Goal: Task Accomplishment & Management: Complete application form

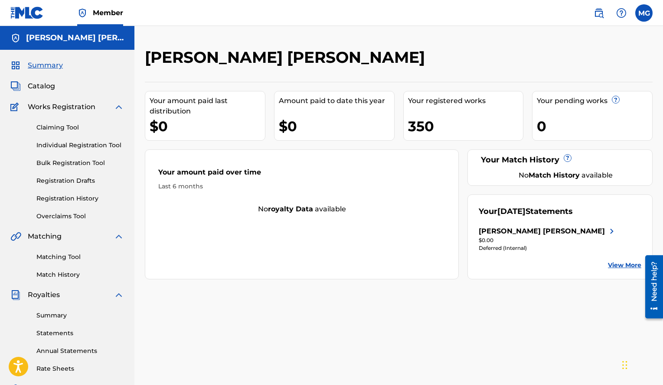
click at [647, 15] on label at bounding box center [643, 12] width 17 height 17
click at [644, 13] on input "MG Manuel Antonio Gonzales Terrero vinkey13@gmail.com Notification Preferences …" at bounding box center [644, 13] width 0 height 0
click at [556, 125] on p "Log out" at bounding box center [560, 123] width 20 height 8
click at [644, 13] on input "MG Manuel Antonio Gonzales Terrero vinkey13@gmail.com Notification Preferences …" at bounding box center [644, 13] width 0 height 0
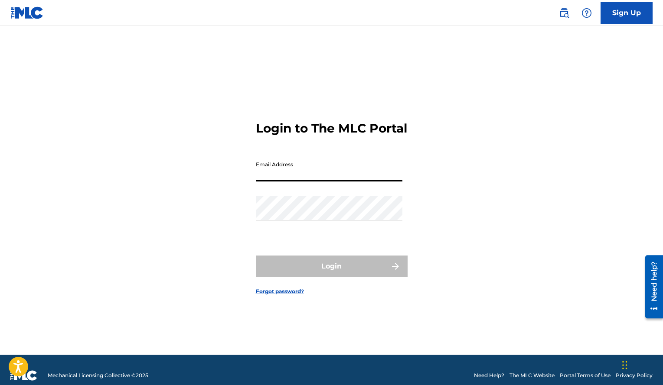
click at [327, 177] on input "Email Address" at bounding box center [329, 169] width 147 height 25
type input "[EMAIL_ADDRESS][DOMAIN_NAME]"
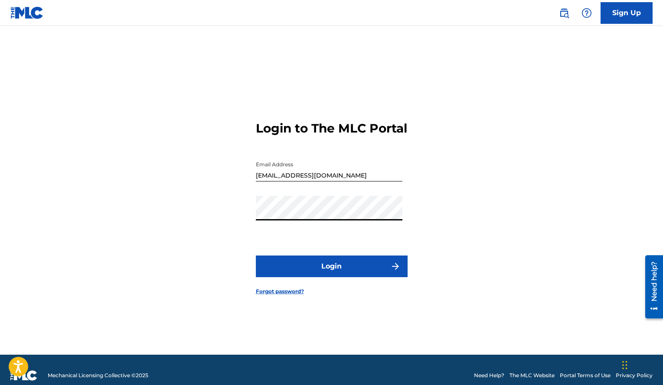
click at [256, 256] on button "Login" at bounding box center [332, 267] width 152 height 22
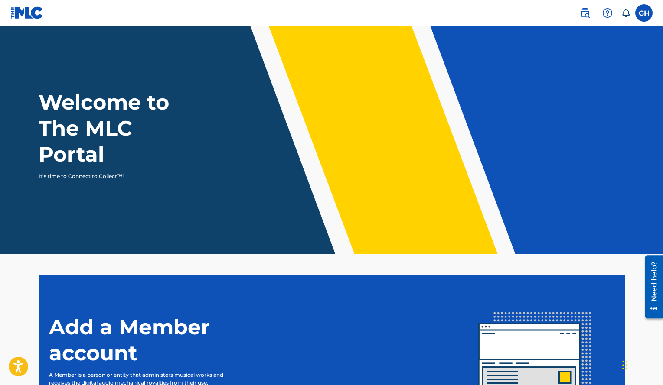
scroll to position [111, 0]
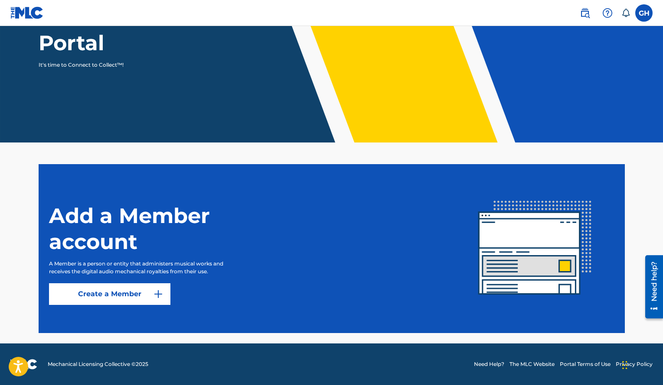
click at [136, 293] on link "Create a Member" at bounding box center [109, 294] width 121 height 22
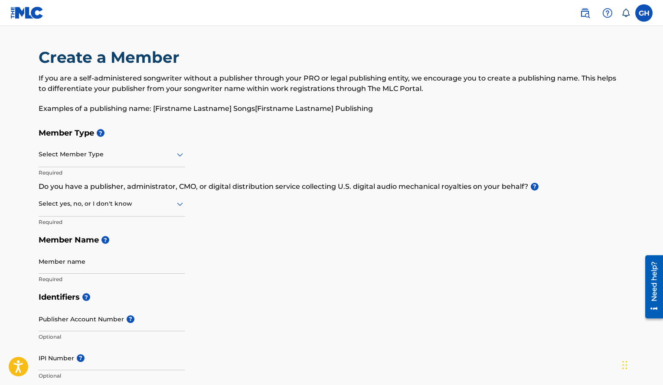
click at [649, 18] on label at bounding box center [643, 12] width 17 height 17
click at [644, 13] on input "GH [PERSON_NAME] [PERSON_NAME] [EMAIL_ADDRESS][DOMAIN_NAME] Notification Prefer…" at bounding box center [644, 13] width 0 height 0
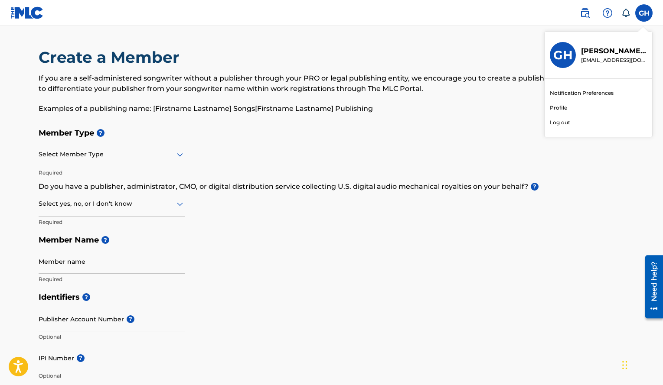
click at [559, 109] on link "Profile" at bounding box center [558, 108] width 17 height 8
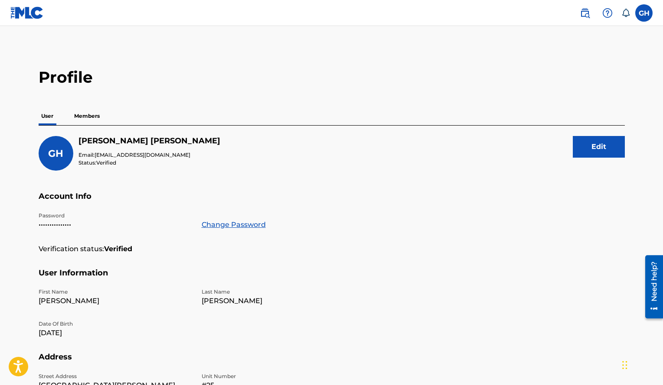
click at [85, 115] on p "Members" at bounding box center [87, 116] width 31 height 18
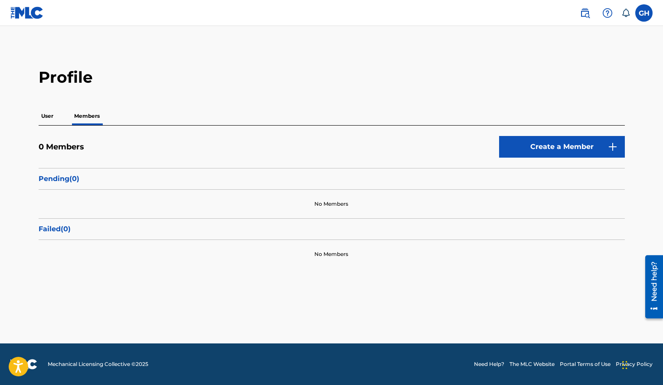
click at [51, 117] on p "User" at bounding box center [47, 116] width 17 height 18
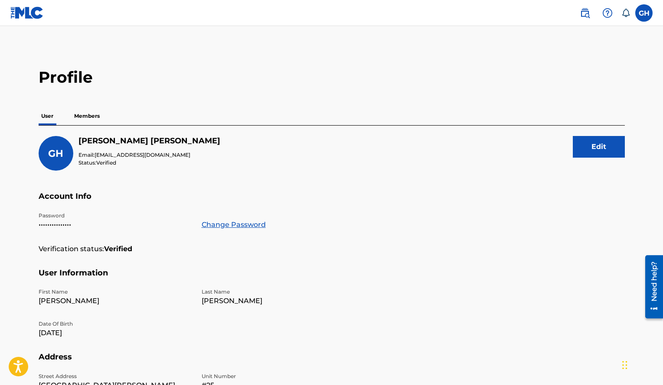
click at [88, 108] on p "Members" at bounding box center [87, 116] width 31 height 18
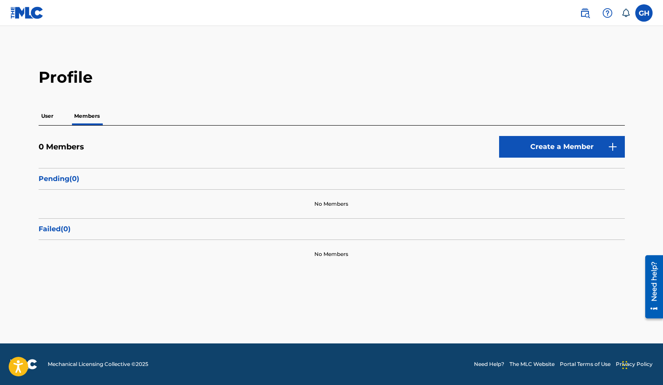
click at [542, 155] on link "Create a Member" at bounding box center [562, 147] width 126 height 22
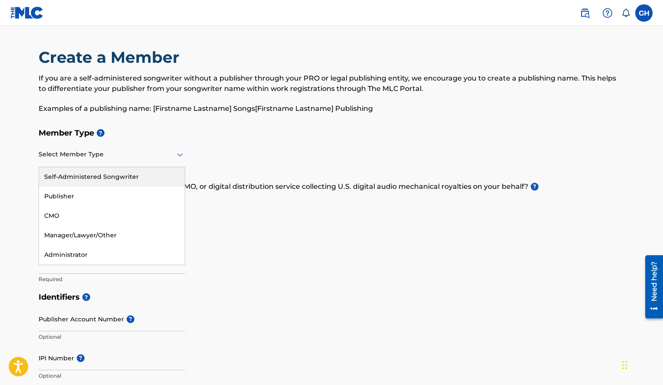
click at [120, 163] on div "Select Member Type" at bounding box center [112, 155] width 147 height 25
click at [109, 155] on div at bounding box center [112, 154] width 147 height 11
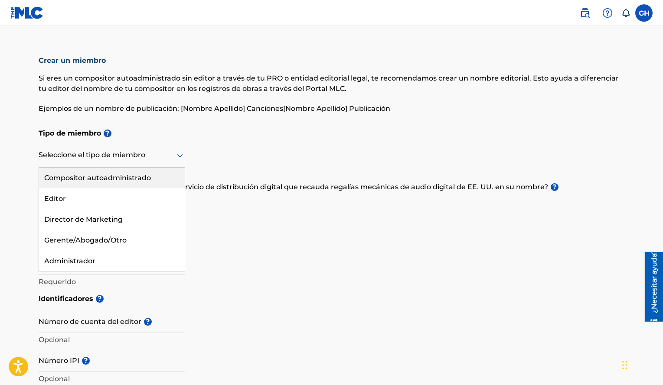
click at [94, 180] on font "Compositor autoadministrado" at bounding box center [97, 178] width 107 height 8
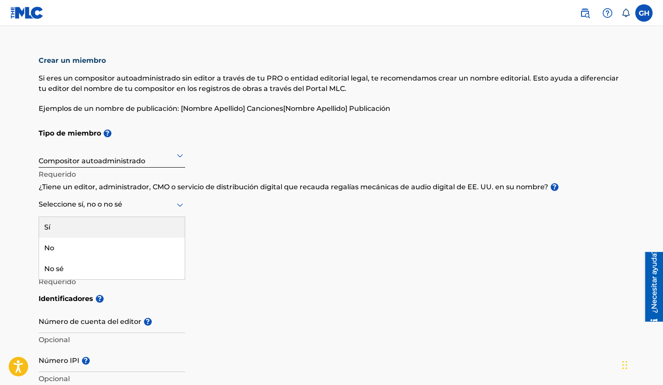
click at [99, 205] on div at bounding box center [112, 204] width 147 height 11
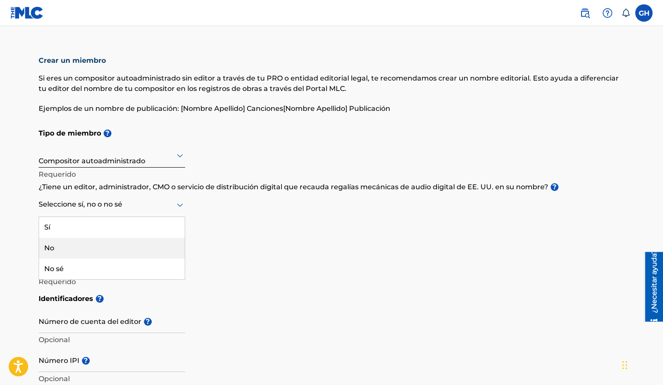
click at [76, 245] on div "No" at bounding box center [112, 248] width 146 height 21
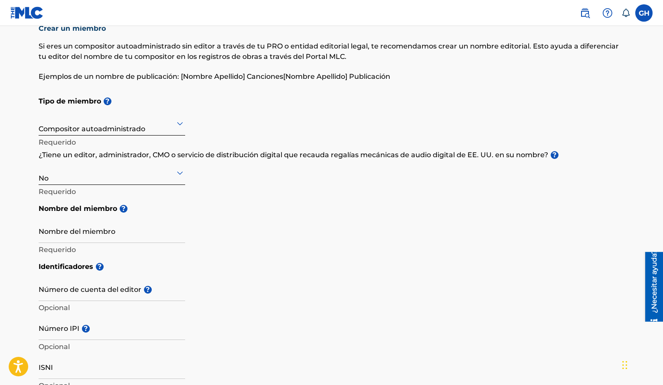
scroll to position [33, 0]
click at [76, 238] on input "Nombre del miembro" at bounding box center [112, 230] width 147 height 25
paste input "GIANCARLO"
paste input "GIL"
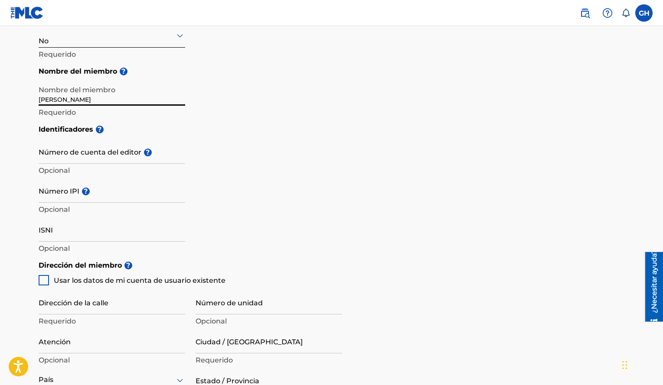
scroll to position [170, 0]
type input "[PERSON_NAME]"
click at [46, 281] on div at bounding box center [44, 280] width 10 height 10
type input "[GEOGRAPHIC_DATA][PERSON_NAME] [GEOGRAPHIC_DATA]"
type input "[GEOGRAPHIC_DATA][PERSON_NAME]"
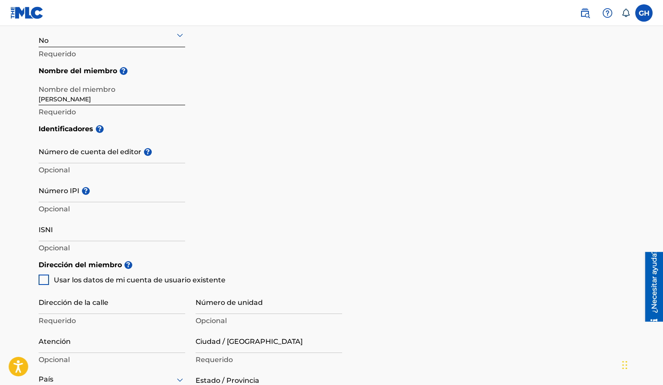
type input "[GEOGRAPHIC_DATA][PERSON_NAME]"
type input "11809"
type input "809"
type input "9199787"
type input "[EMAIL_ADDRESS][DOMAIN_NAME]"
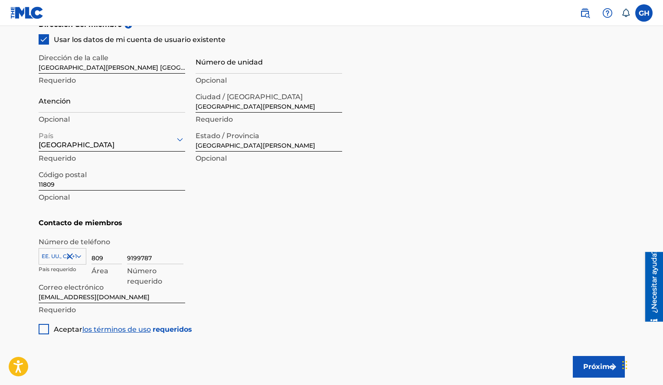
scroll to position [419, 0]
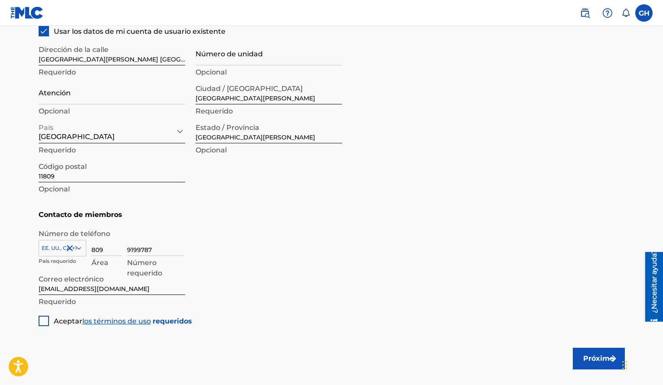
click at [46, 321] on div at bounding box center [44, 321] width 10 height 10
click at [153, 248] on input "9199787" at bounding box center [155, 243] width 56 height 25
type input "9"
click at [100, 248] on input "809" at bounding box center [106, 243] width 30 height 25
type input "9"
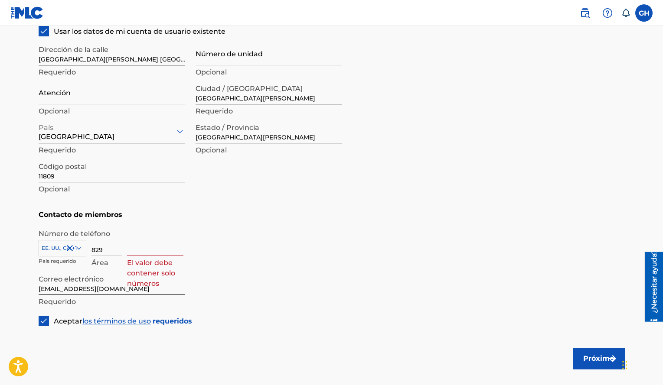
type input "829"
click at [139, 250] on input at bounding box center [155, 243] width 56 height 25
type input "5892680"
click at [595, 356] on font "Próximo" at bounding box center [598, 359] width 31 height 8
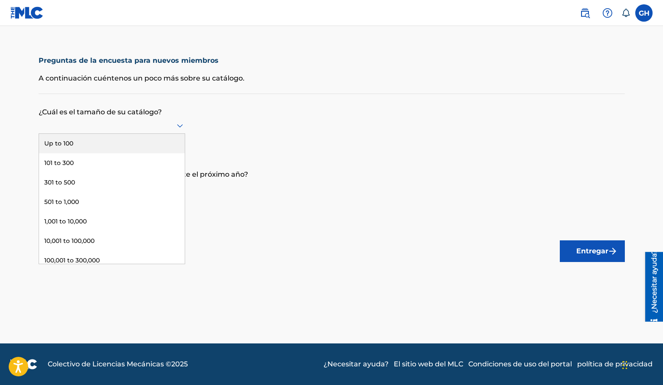
click at [165, 124] on div at bounding box center [112, 125] width 147 height 11
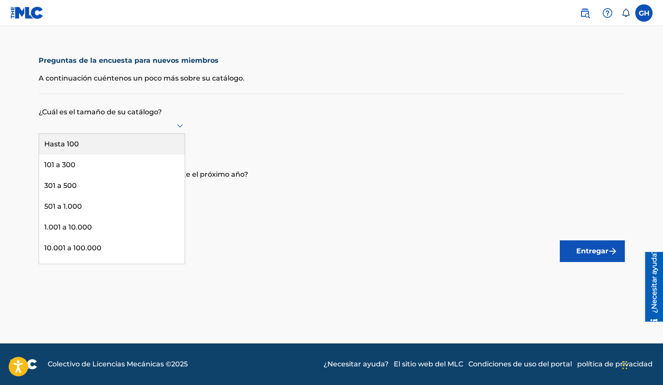
click at [82, 146] on div "Hasta 100" at bounding box center [112, 144] width 146 height 21
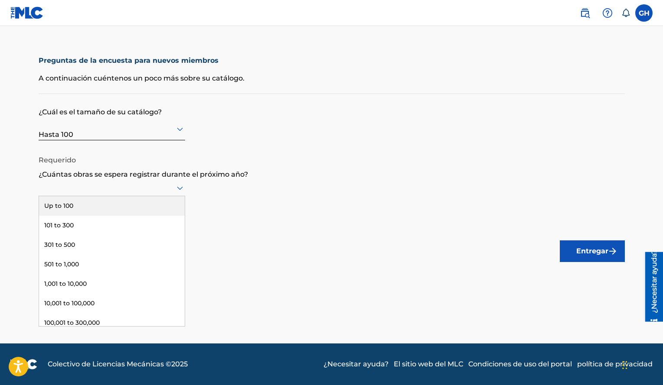
click at [101, 186] on div at bounding box center [112, 187] width 147 height 11
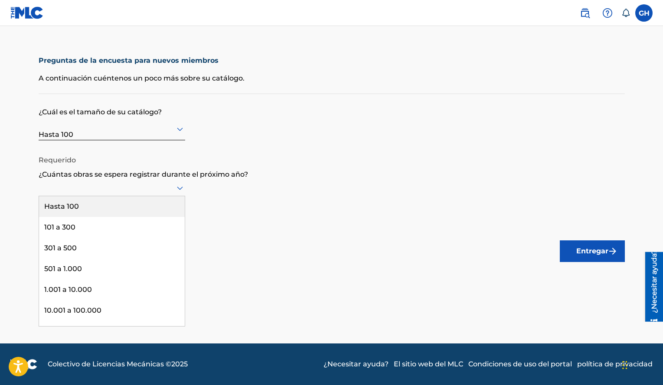
click at [83, 204] on div "Hasta 100" at bounding box center [112, 206] width 146 height 21
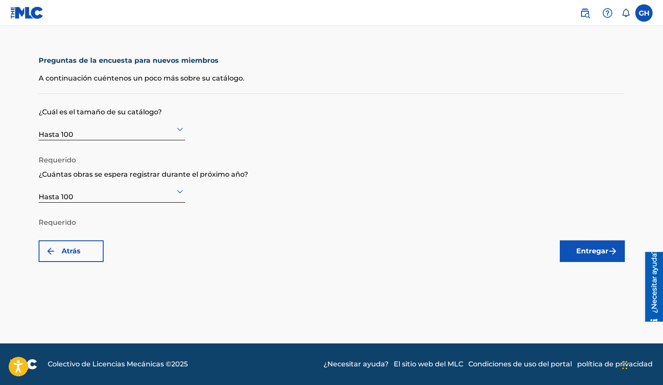
click at [596, 250] on font "Entregar" at bounding box center [592, 251] width 32 height 8
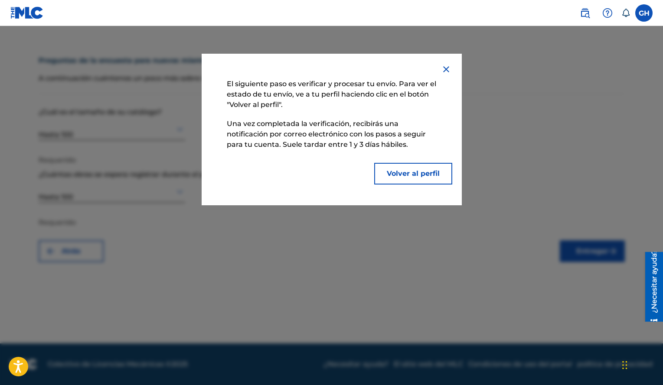
click at [407, 171] on font "Volver al perfil" at bounding box center [413, 173] width 53 height 8
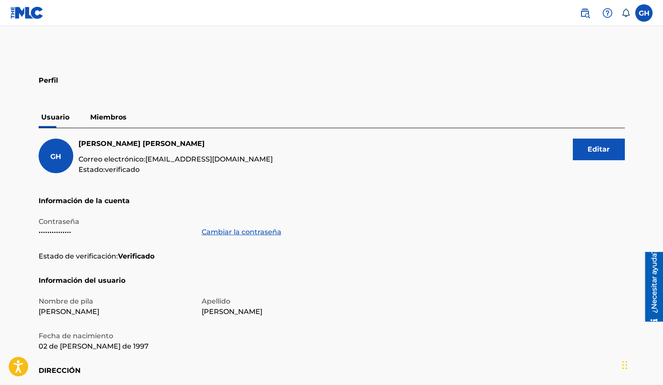
click at [109, 118] on font "Miembros" at bounding box center [108, 117] width 36 height 8
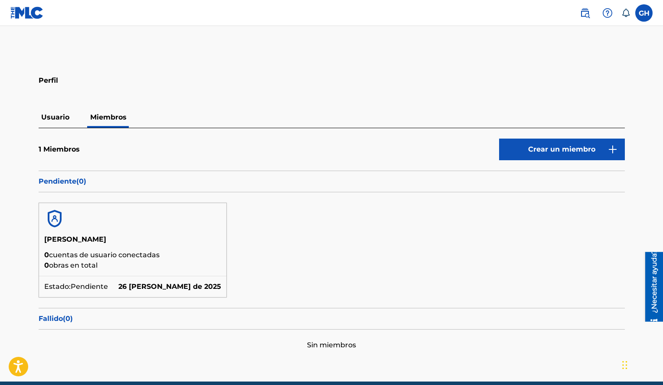
click at [31, 14] on img at bounding box center [26, 13] width 33 height 13
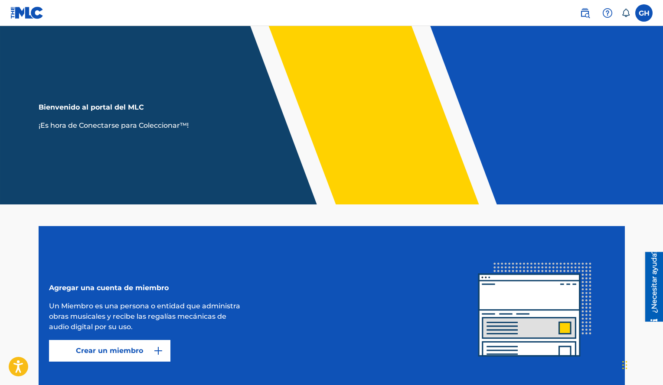
scroll to position [62, 0]
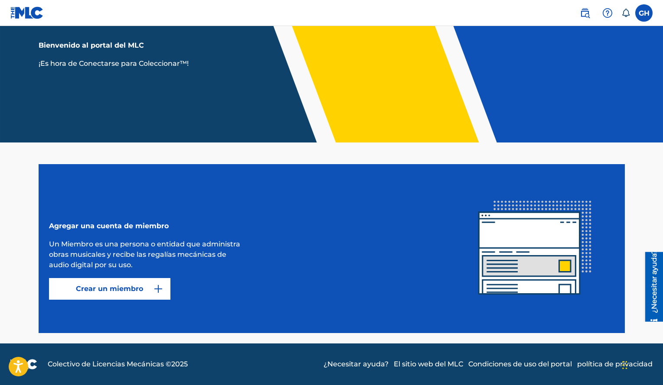
click at [646, 15] on label at bounding box center [643, 12] width 17 height 17
click at [644, 13] on input "GH Gerald Alexander Henríquez Vólquez satjore@gmail.com Preferencias de notific…" at bounding box center [644, 13] width 0 height 0
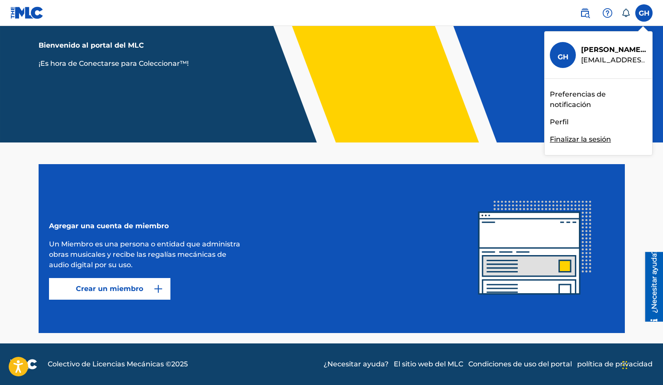
click at [571, 99] on link "Preferencias de notificación" at bounding box center [598, 99] width 97 height 21
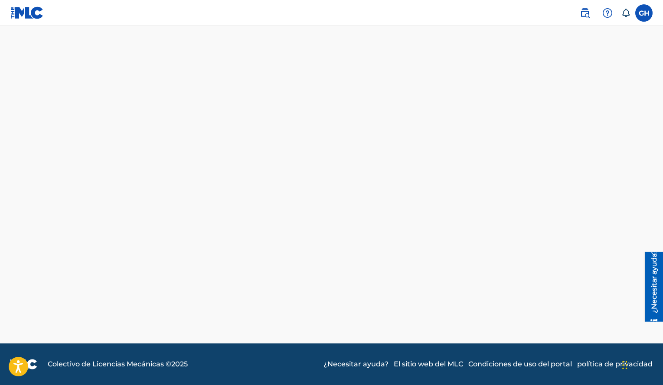
click at [644, 18] on label at bounding box center [643, 12] width 17 height 17
click at [644, 13] on input "GH Gerald Alexander Henríquez Vólquez satjore@gmail.com Preferencias de notific…" at bounding box center [644, 13] width 0 height 0
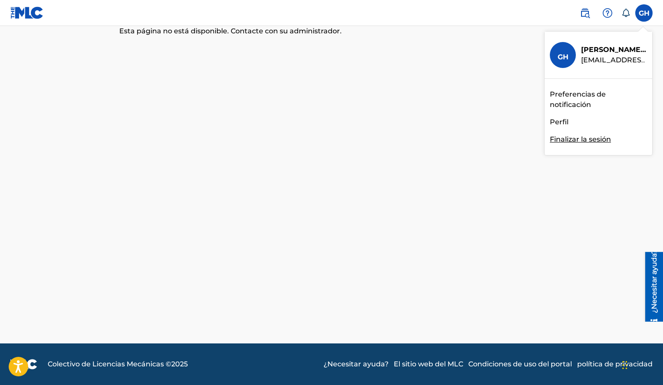
click at [560, 125] on font "Perfil" at bounding box center [559, 122] width 19 height 8
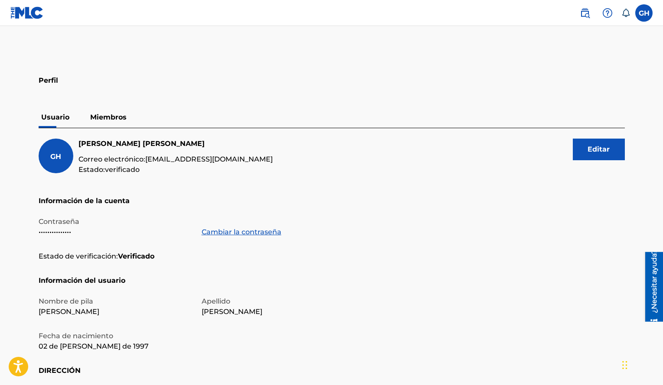
click at [112, 118] on font "Miembros" at bounding box center [108, 117] width 36 height 8
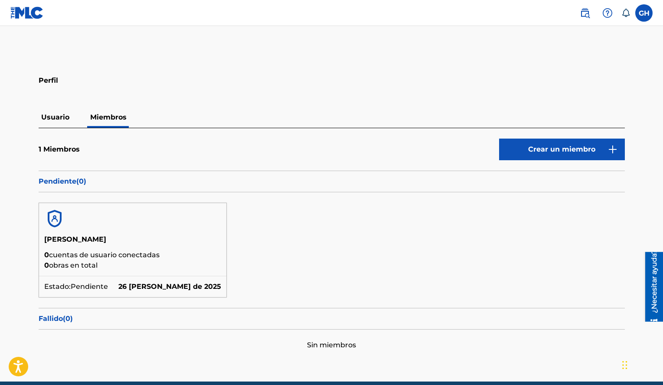
drag, startPoint x: 21, startPoint y: 10, endPoint x: 29, endPoint y: 0, distance: 12.7
click at [21, 10] on img at bounding box center [26, 13] width 33 height 13
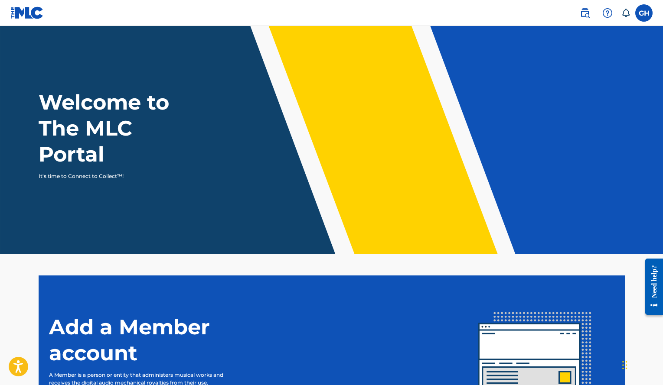
click at [26, 12] on img at bounding box center [26, 13] width 33 height 13
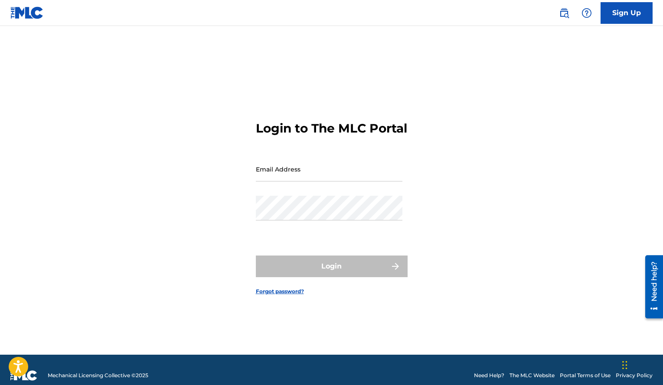
click at [32, 14] on img at bounding box center [26, 13] width 33 height 13
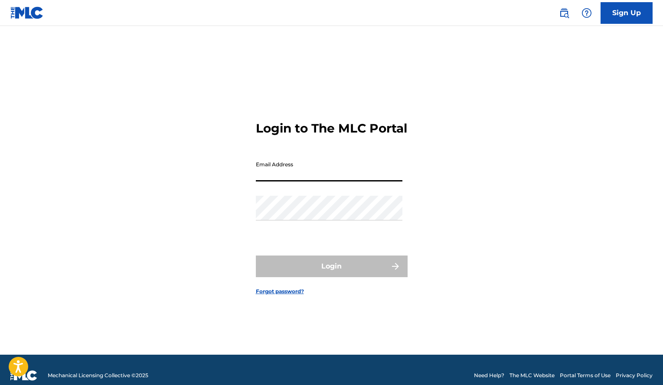
click at [336, 167] on input "Email Address" at bounding box center [329, 169] width 147 height 25
type input "[EMAIL_ADDRESS][DOMAIN_NAME]"
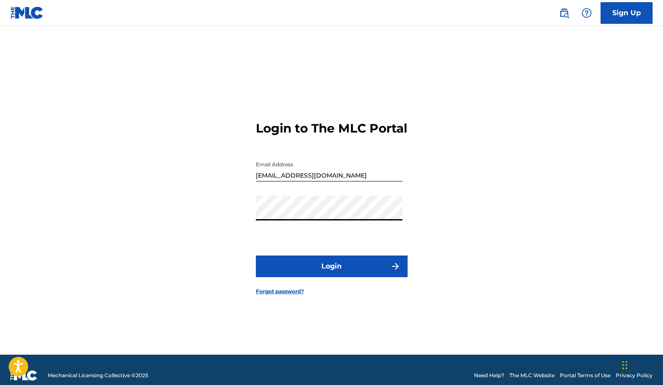
click at [256, 256] on button "Login" at bounding box center [332, 267] width 152 height 22
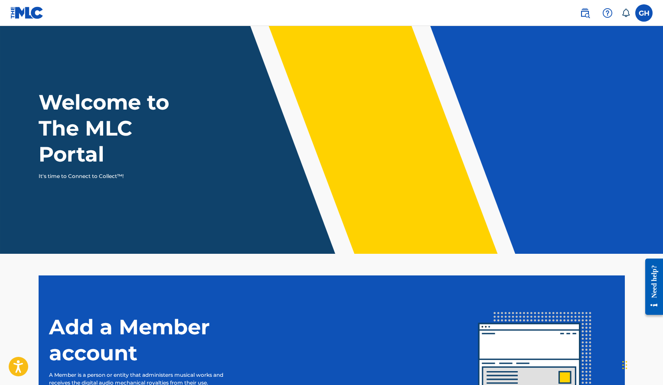
click at [643, 12] on label at bounding box center [643, 12] width 17 height 17
click at [644, 13] on input "GH [PERSON_NAME] [PERSON_NAME] [EMAIL_ADDRESS][DOMAIN_NAME] Notification Prefer…" at bounding box center [644, 13] width 0 height 0
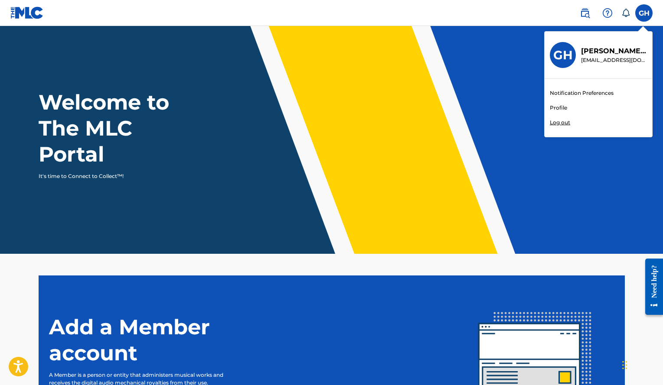
click at [564, 107] on link "Profile" at bounding box center [558, 108] width 17 height 8
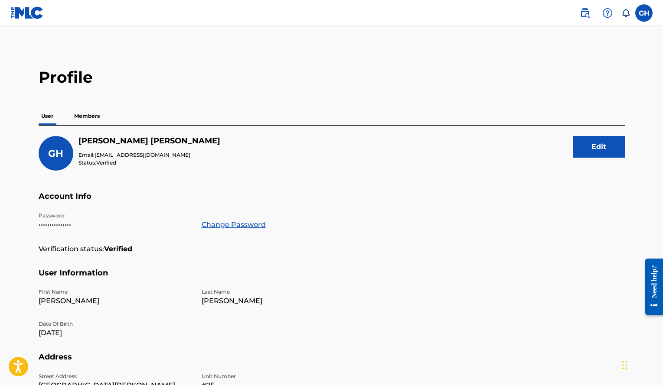
click at [96, 119] on p "Members" at bounding box center [87, 116] width 31 height 18
